Goal: Information Seeking & Learning: Learn about a topic

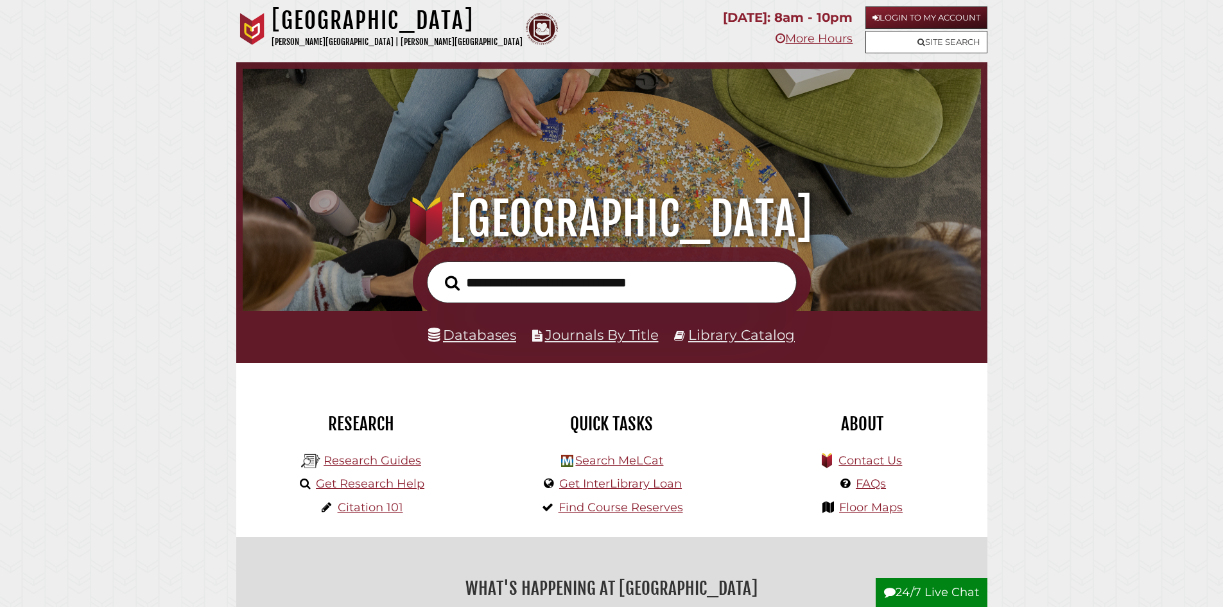
scroll to position [244, 732]
type input "*"
click at [503, 340] on link "Databases" at bounding box center [472, 334] width 88 height 17
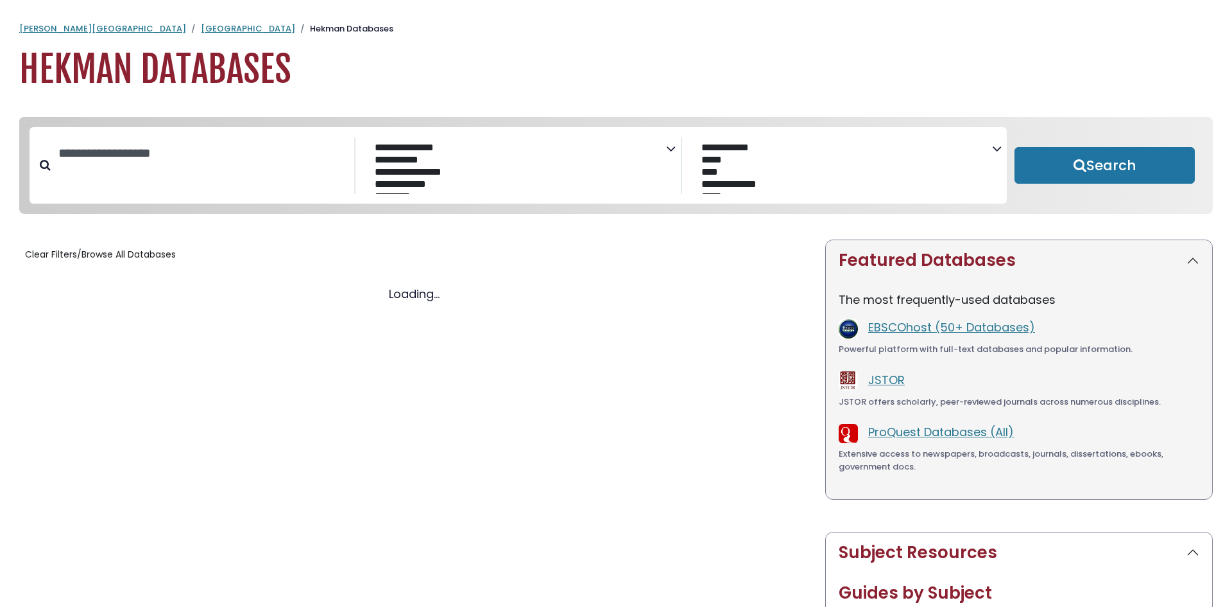
select select "Database Subject Filter"
select select "Database Vendors Filter"
select select "Database Subject Filter"
select select "Database Vendors Filter"
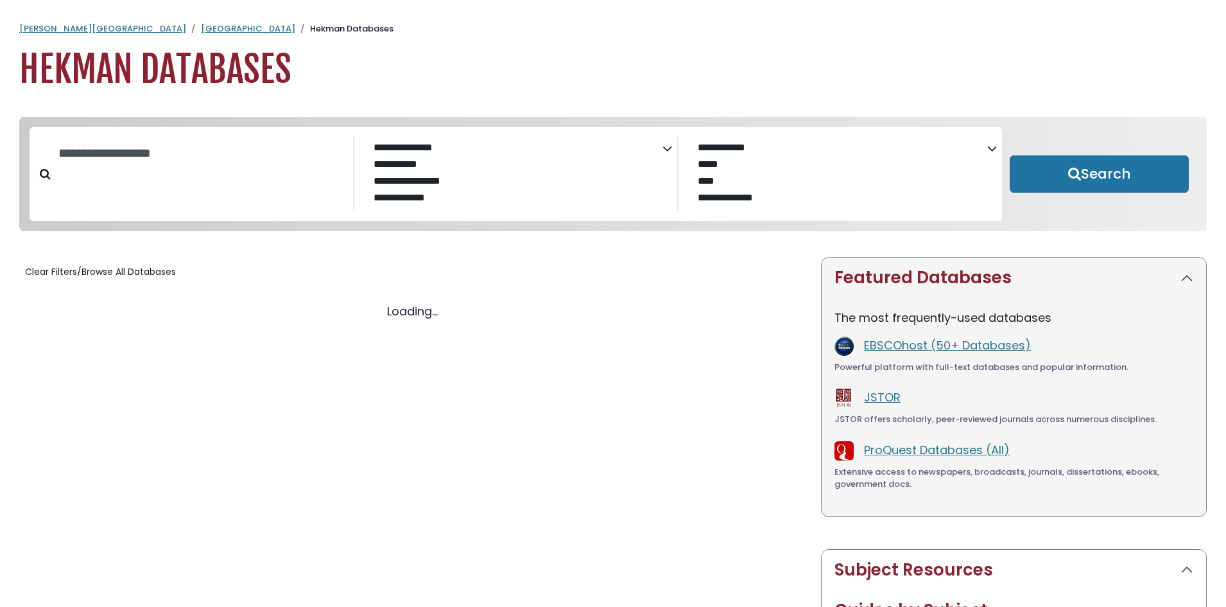
select select "Database Subject Filter"
select select "Database Vendors Filter"
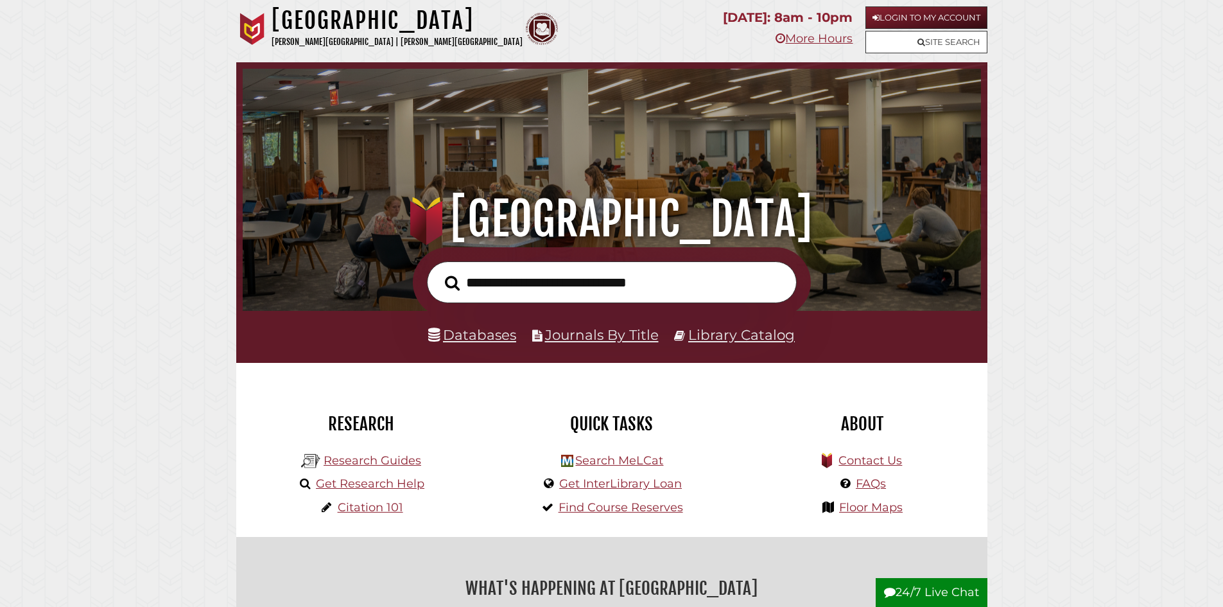
scroll to position [244, 732]
click at [344, 456] on link "Research Guides" at bounding box center [373, 460] width 98 height 14
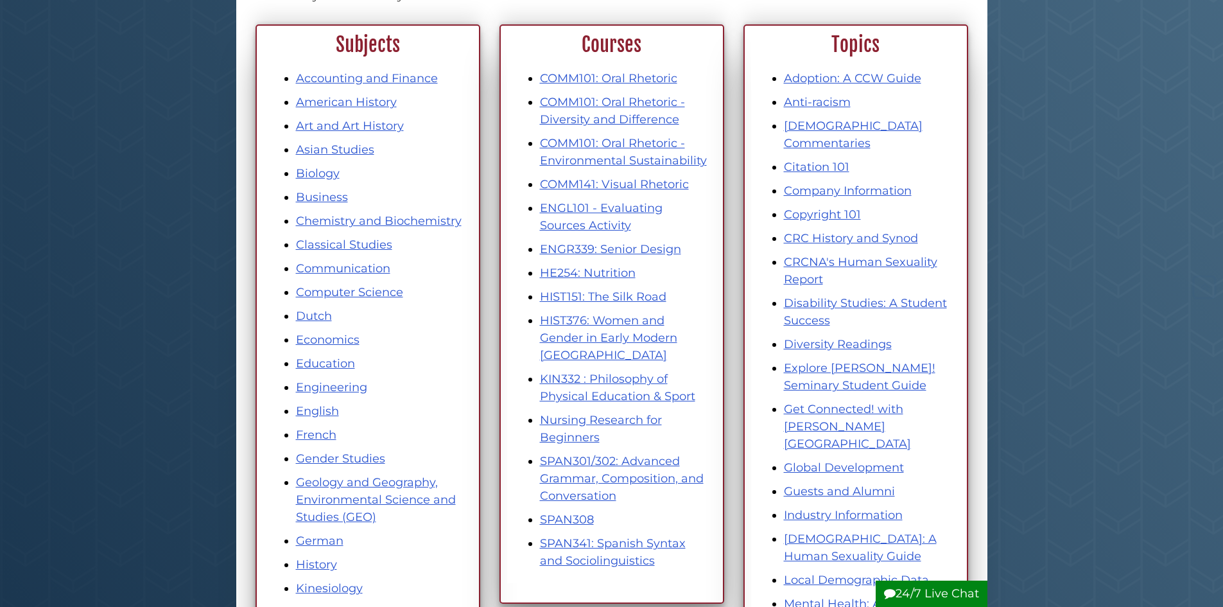
scroll to position [193, 0]
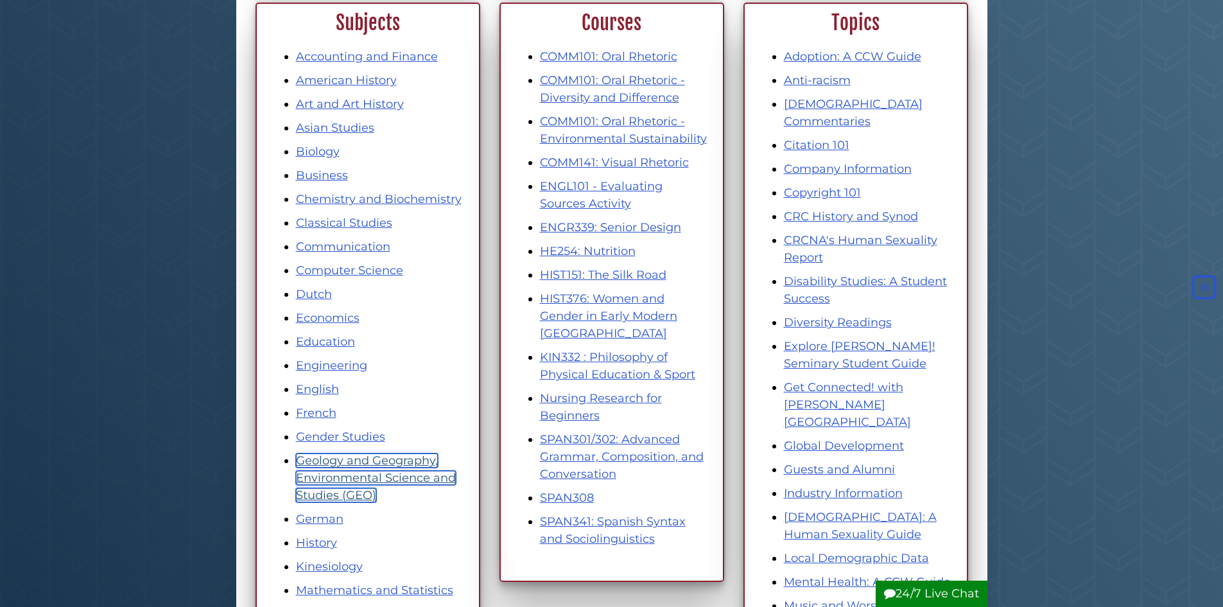
click at [362, 462] on link "Geology and Geography, Environmental Science and Studies (GEO)" at bounding box center [376, 477] width 160 height 49
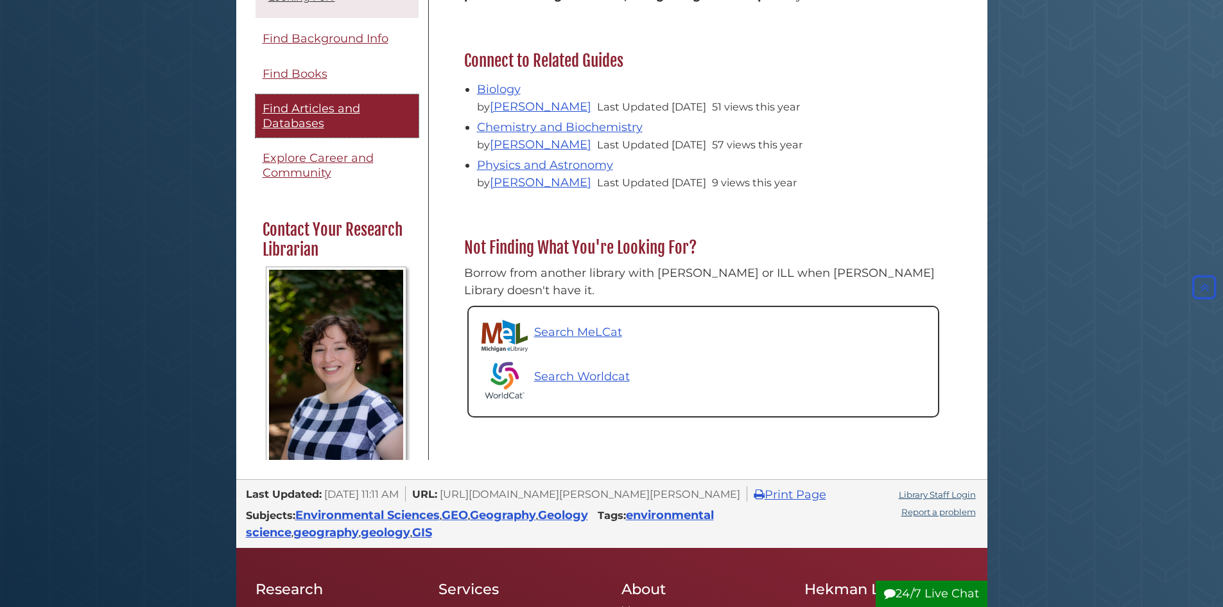
click at [336, 101] on link "Find Articles and Databases" at bounding box center [336, 115] width 163 height 43
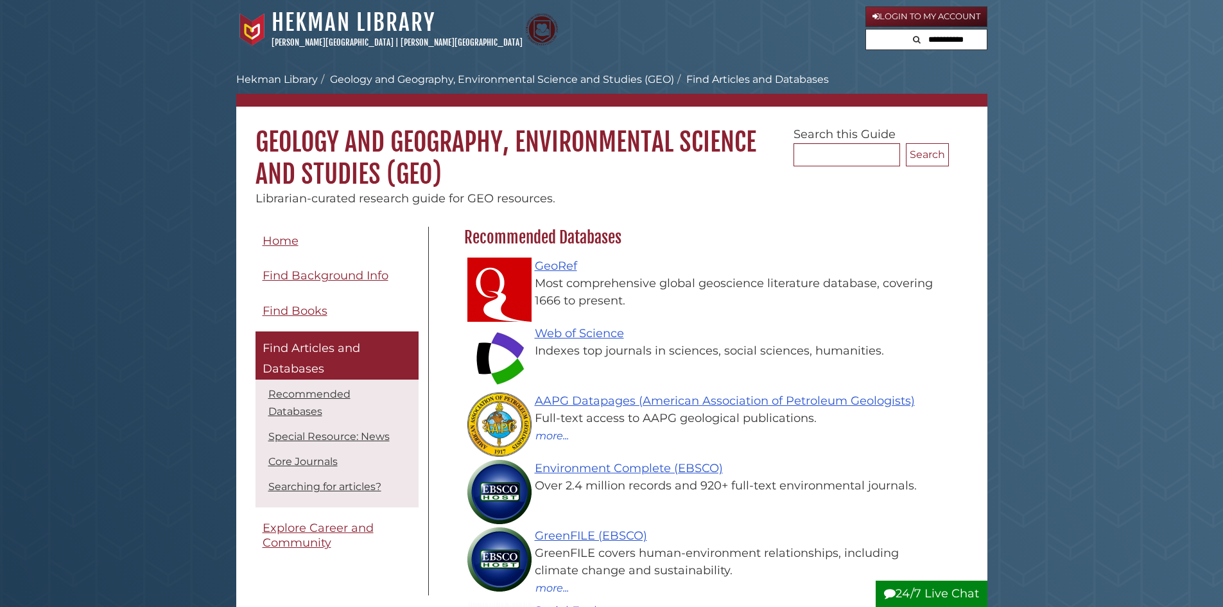
scroll to position [374, 491]
click at [591, 338] on link "Web of Science" at bounding box center [579, 333] width 89 height 14
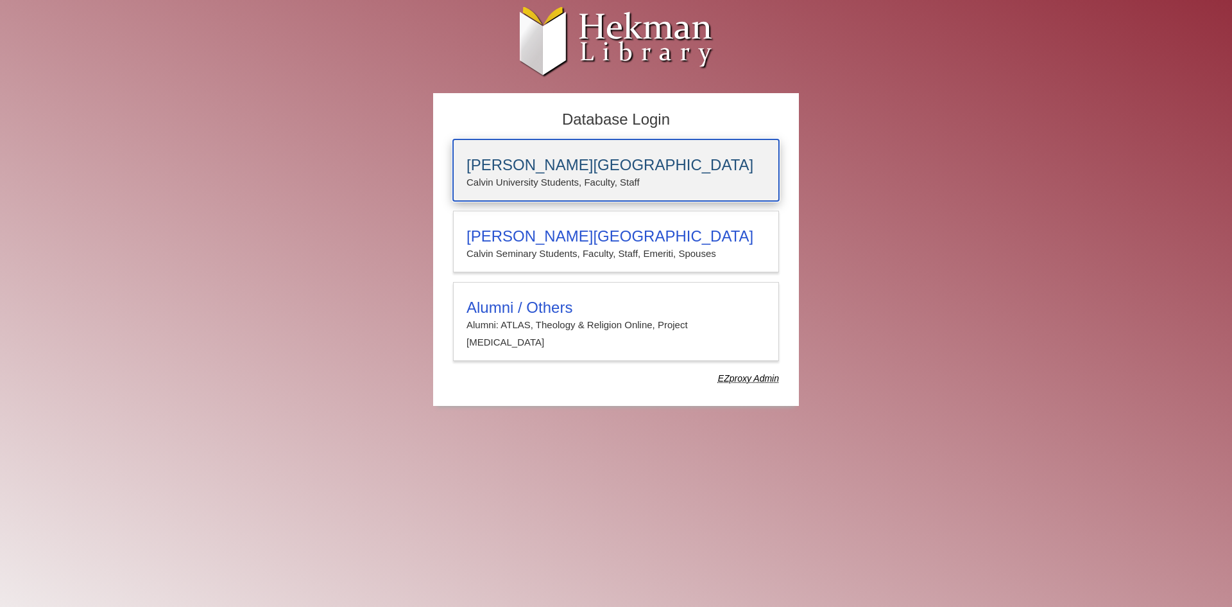
click at [611, 195] on div "[PERSON_NAME][GEOGRAPHIC_DATA] [PERSON_NAME] University Students, Faculty, Staff" at bounding box center [616, 170] width 326 height 62
